Goal: Transaction & Acquisition: Purchase product/service

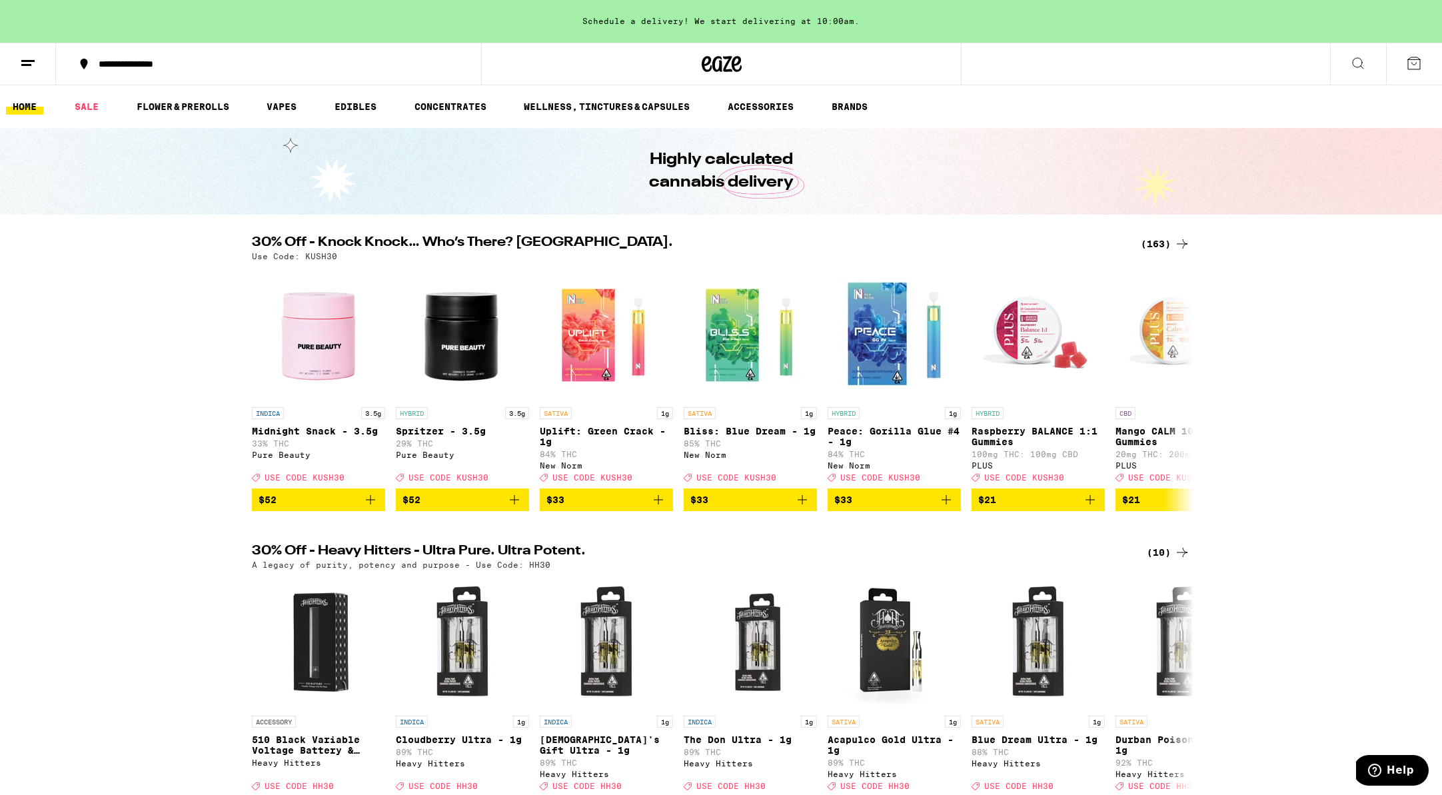
click at [1151, 243] on div "(163)" at bounding box center [1165, 244] width 49 height 16
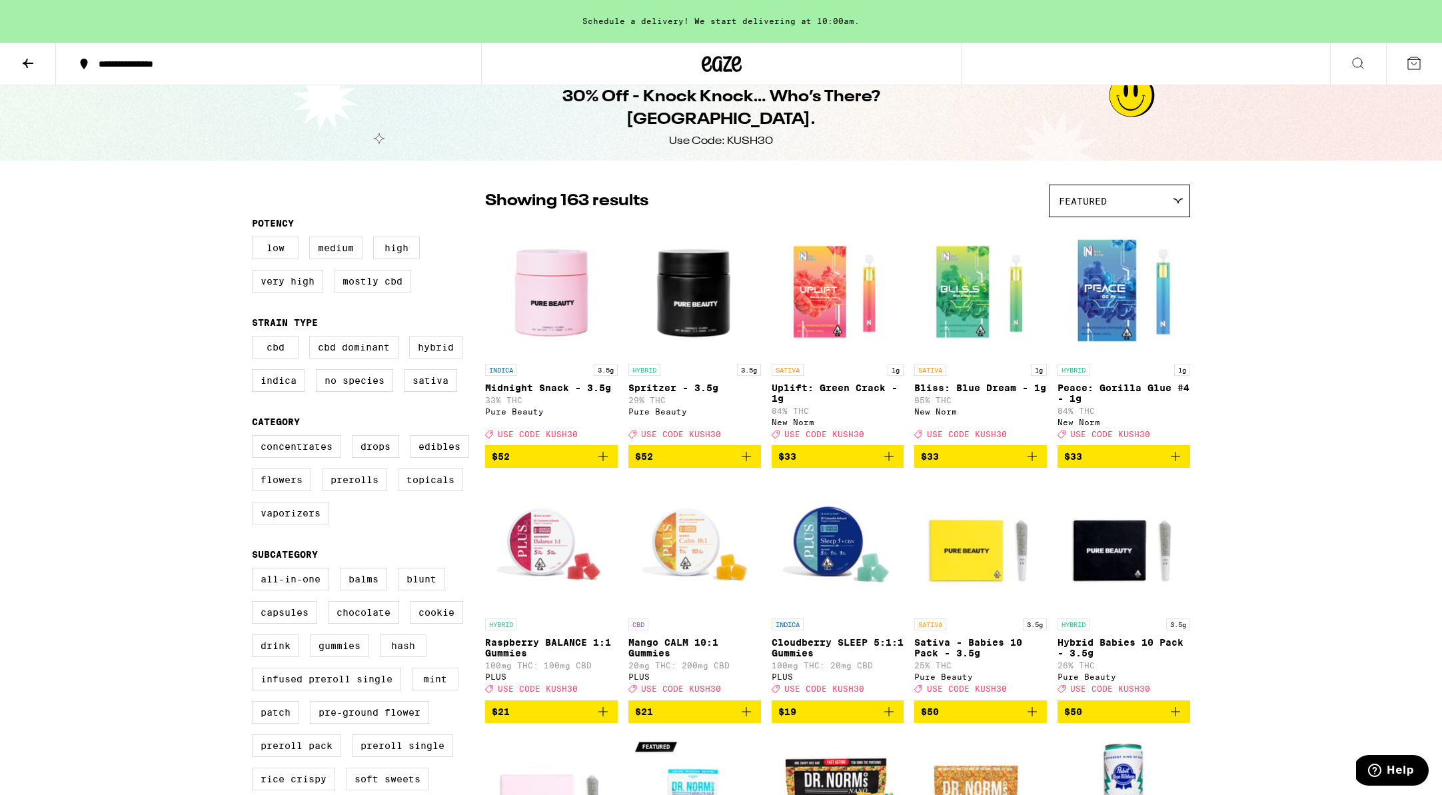
scroll to position [13, 0]
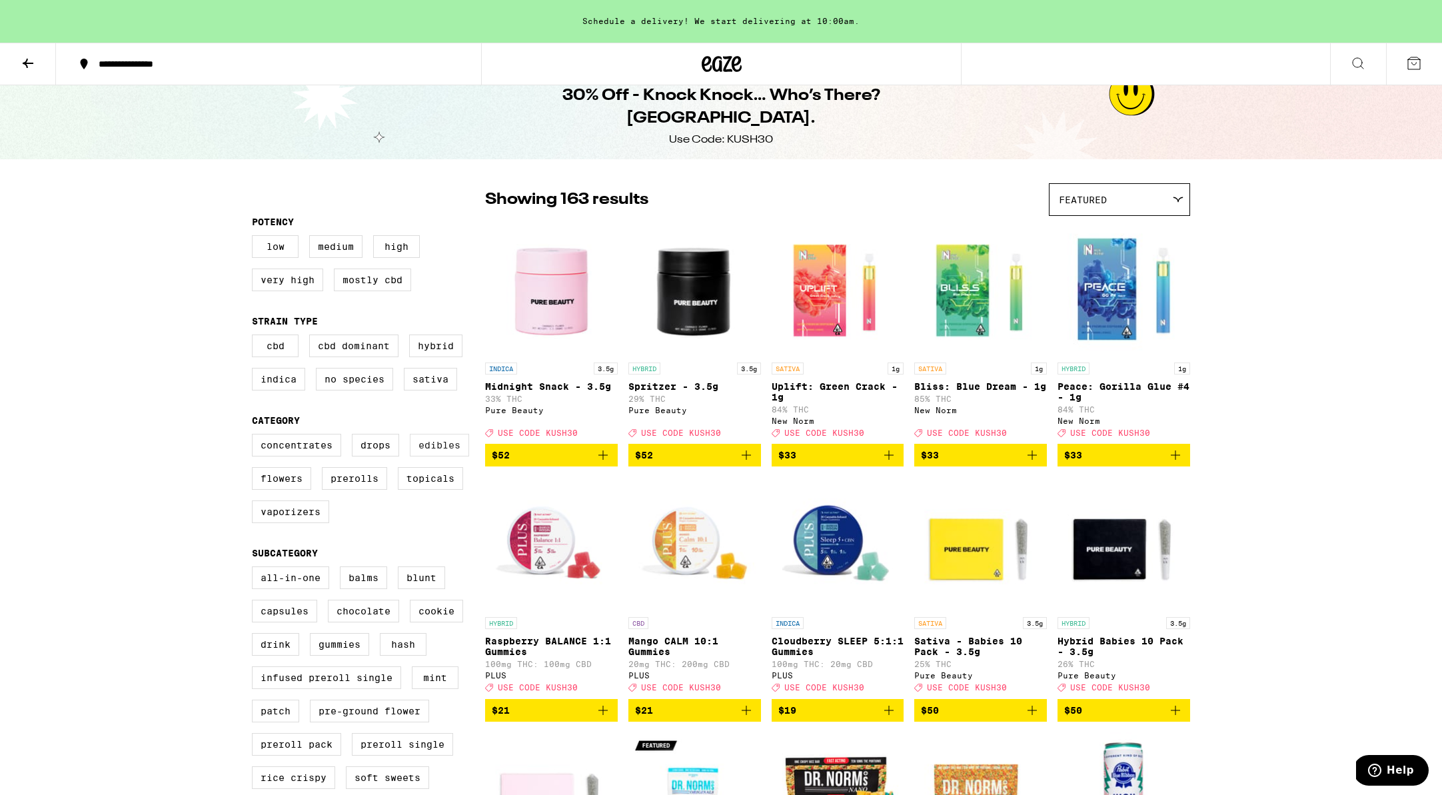
click at [428, 448] on label "Edibles" at bounding box center [439, 445] width 59 height 23
click at [255, 436] on input "Edibles" at bounding box center [255, 436] width 1 height 1
checkbox input "true"
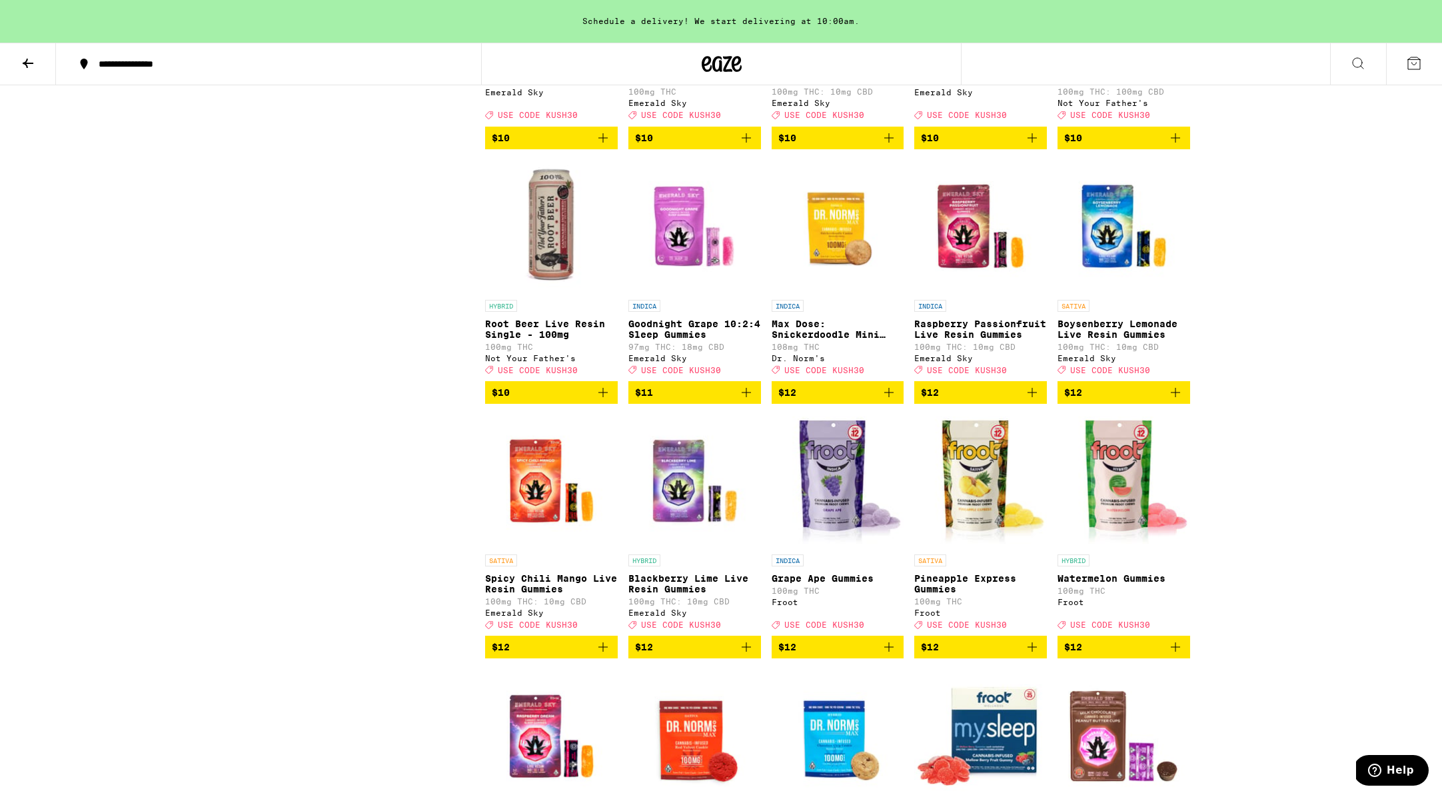
scroll to position [1604, 0]
